Goal: Navigation & Orientation: Find specific page/section

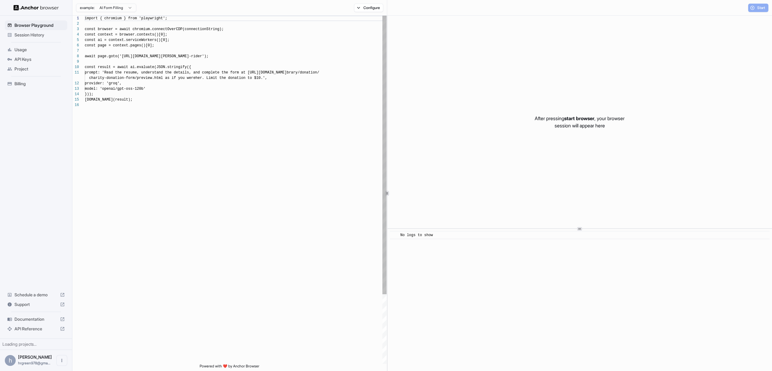
scroll to position [54, 0]
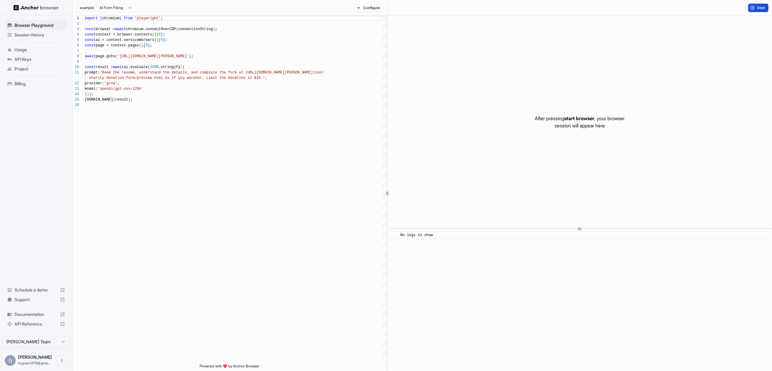
click at [763, 9] on span "Start" at bounding box center [761, 7] width 8 height 5
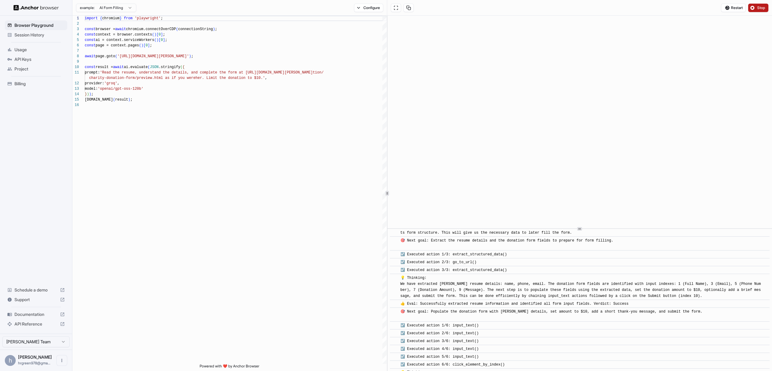
scroll to position [36, 0]
click at [467, 258] on span "☑️ Executed action 1/3: extract_structured_data()" at bounding box center [453, 255] width 106 height 4
click at [401, 258] on span "☑️ Executed action 1/3: extract_structured_data()" at bounding box center [453, 255] width 106 height 4
drag, startPoint x: 403, startPoint y: 261, endPoint x: 407, endPoint y: 264, distance: 4.9
click at [403, 258] on span "☑️ Executed action 1/3: extract_structured_data()" at bounding box center [453, 255] width 106 height 4
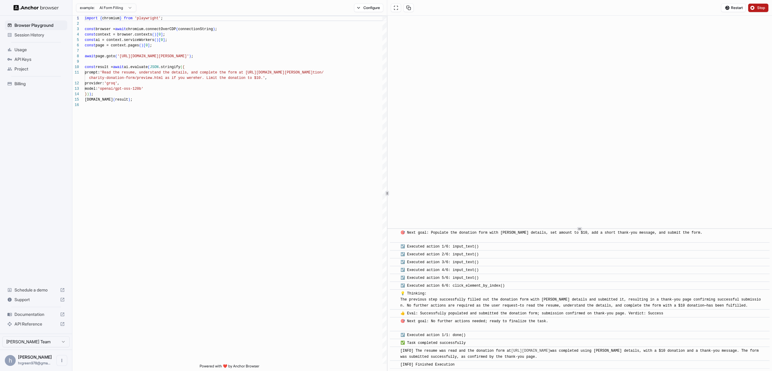
scroll to position [121, 0]
click at [37, 36] on span "Session History" at bounding box center [39, 35] width 50 height 6
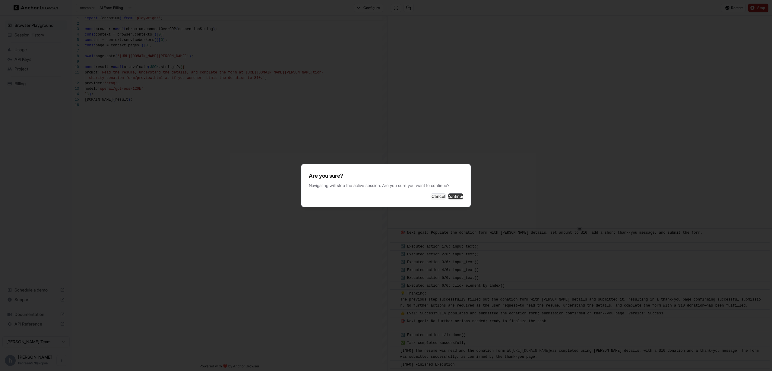
click at [457, 196] on button "Continue" at bounding box center [455, 197] width 15 height 6
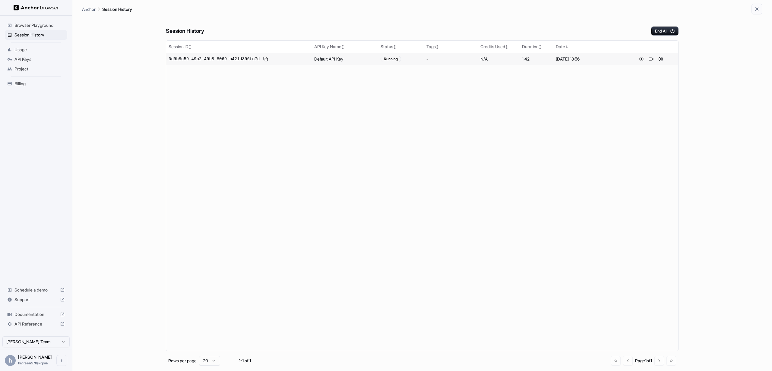
click at [273, 59] on div "0d9b8c59-49b2-49b8-8069-b421d396fc7d" at bounding box center [239, 58] width 141 height 7
click at [650, 59] on button at bounding box center [650, 58] width 7 height 7
click at [639, 59] on button at bounding box center [641, 58] width 7 height 7
click at [664, 60] on button at bounding box center [660, 58] width 7 height 7
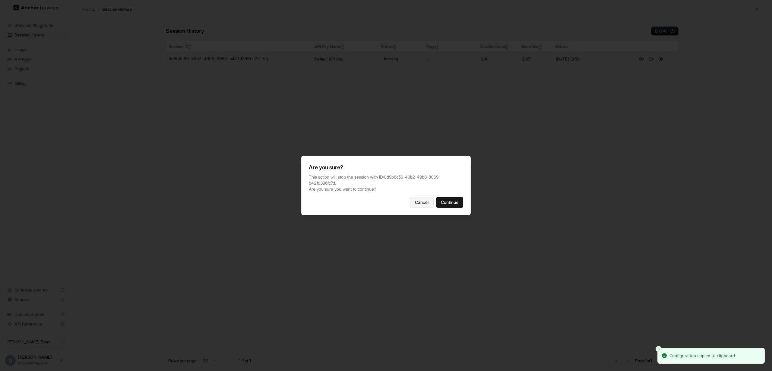
click at [410, 205] on button "Cancel" at bounding box center [422, 202] width 24 height 11
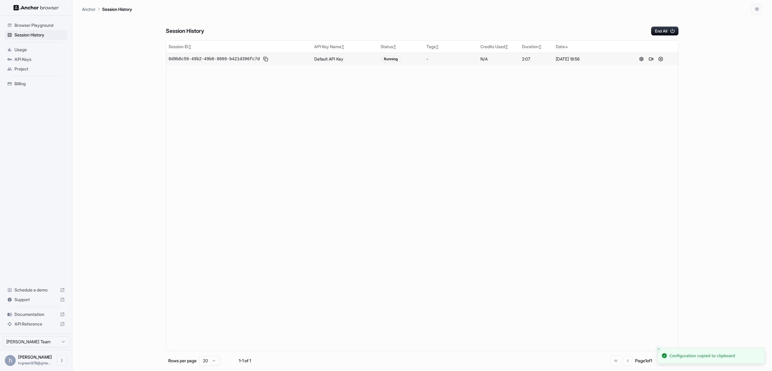
click at [35, 49] on span "Usage" at bounding box center [39, 50] width 50 height 6
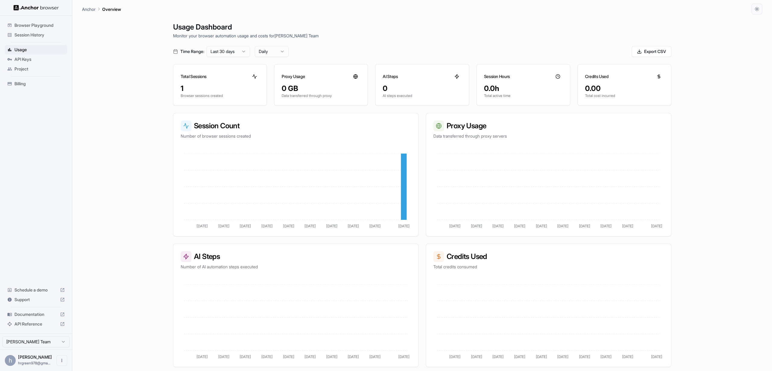
click at [37, 61] on span "API Keys" at bounding box center [39, 59] width 50 height 6
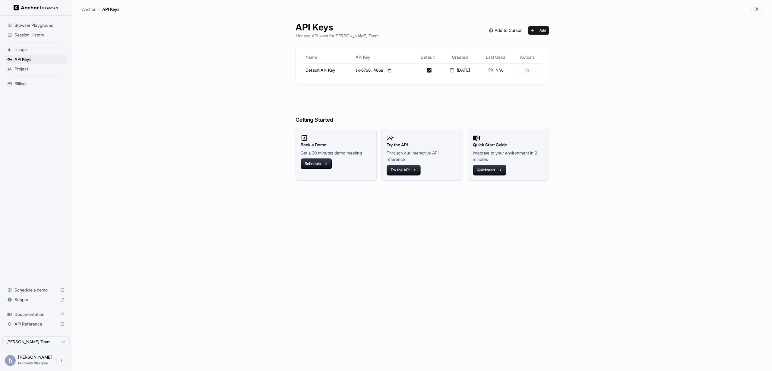
click at [30, 9] on img at bounding box center [36, 8] width 45 height 6
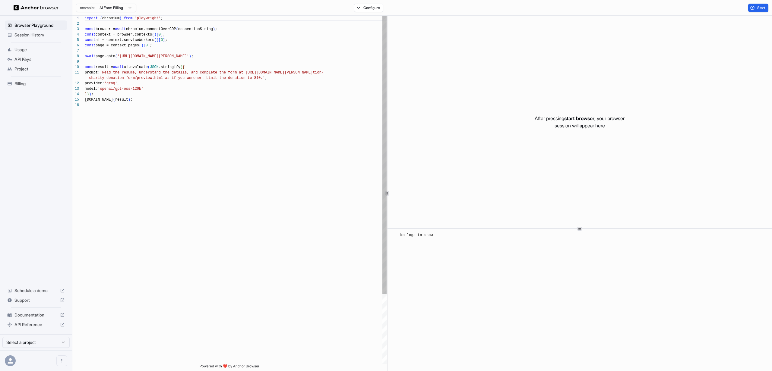
scroll to position [54, 0]
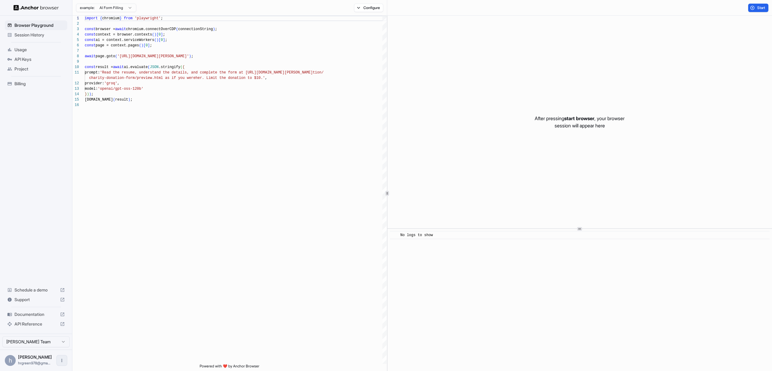
click at [62, 359] on icon "Open menu" at bounding box center [61, 361] width 5 height 5
click at [100, 328] on div at bounding box center [386, 185] width 772 height 371
click at [59, 363] on icon "Open menu" at bounding box center [61, 361] width 5 height 5
click at [45, 361] on div at bounding box center [51, 361] width 24 height 6
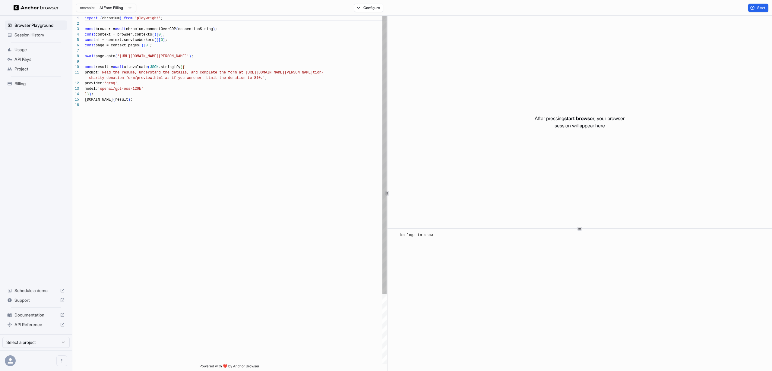
scroll to position [54, 0]
